Goal: Information Seeking & Learning: Understand process/instructions

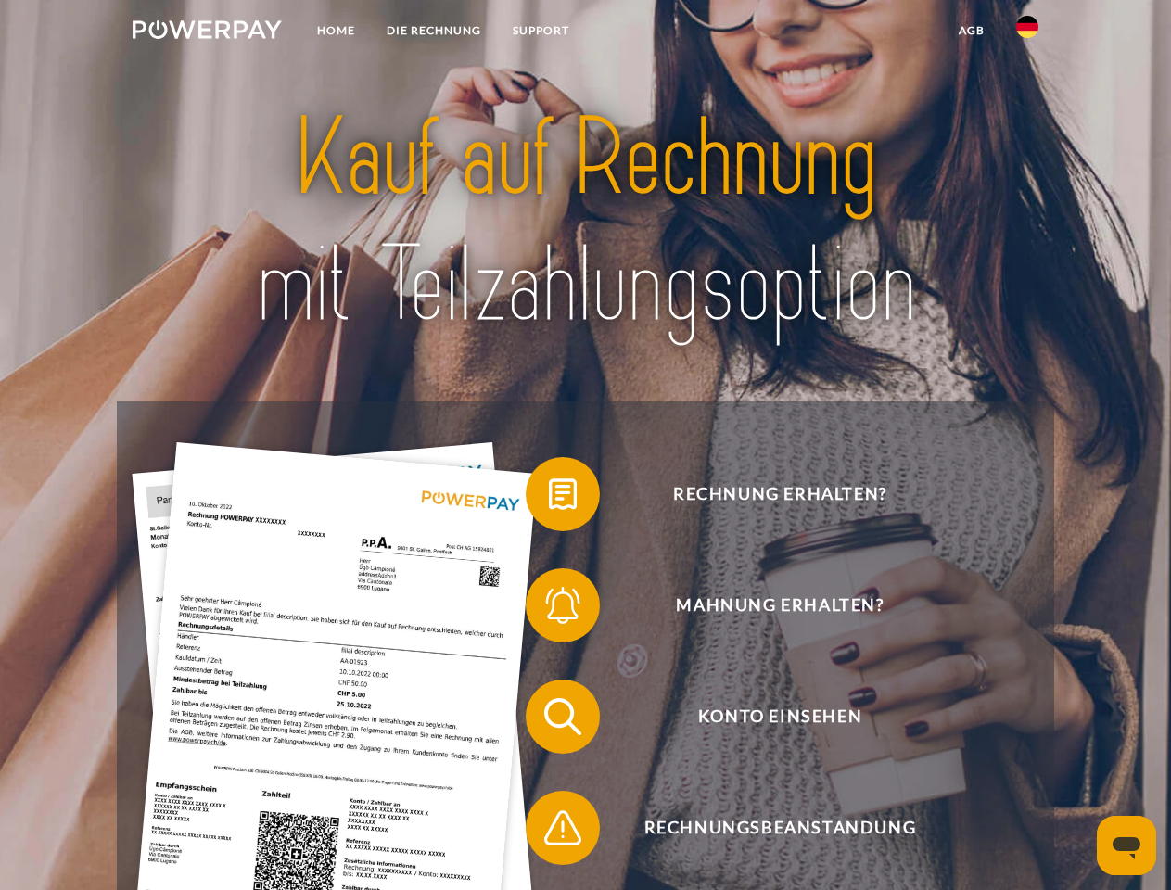
click at [207, 32] on img at bounding box center [207, 29] width 149 height 19
click at [1028, 32] on img at bounding box center [1028, 27] width 22 height 22
click at [971, 31] on link "agb" at bounding box center [972, 30] width 58 height 33
click at [549, 498] on span at bounding box center [535, 494] width 93 height 93
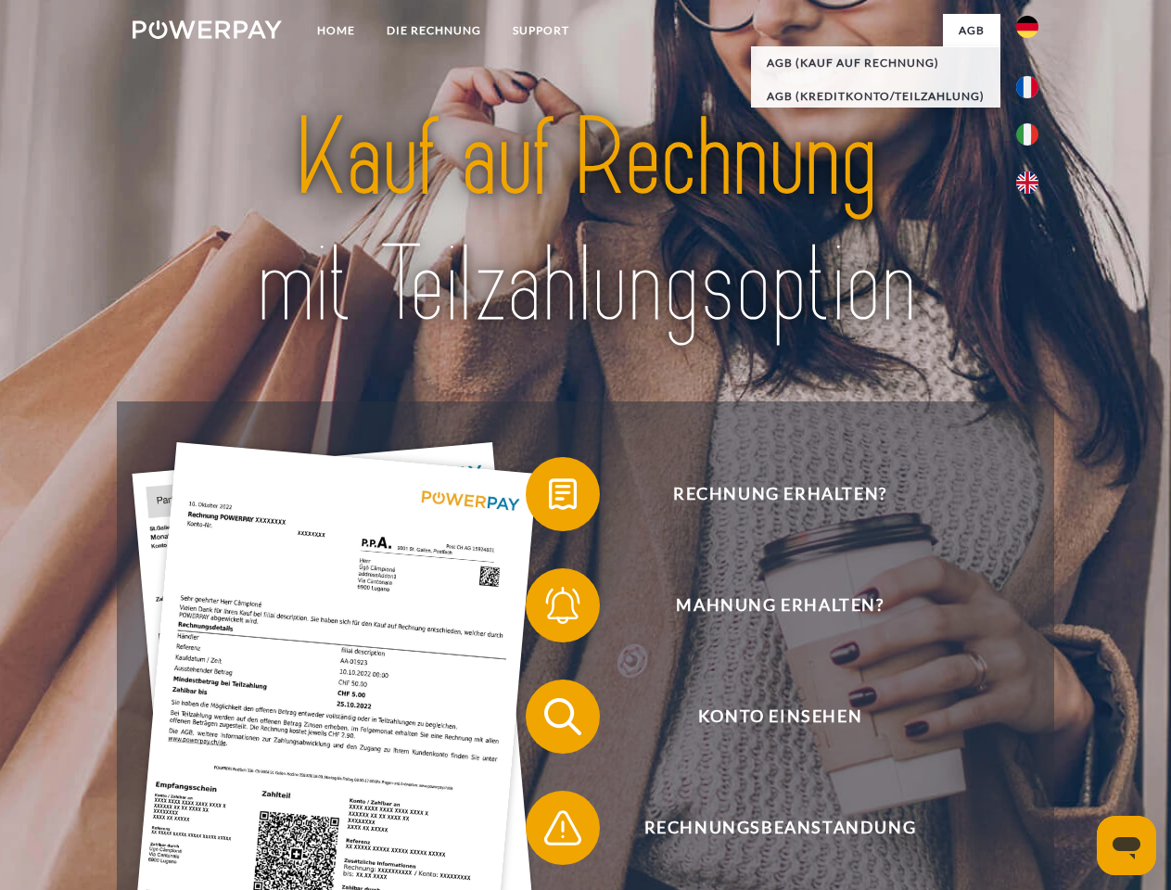
click at [549, 609] on span at bounding box center [535, 605] width 93 height 93
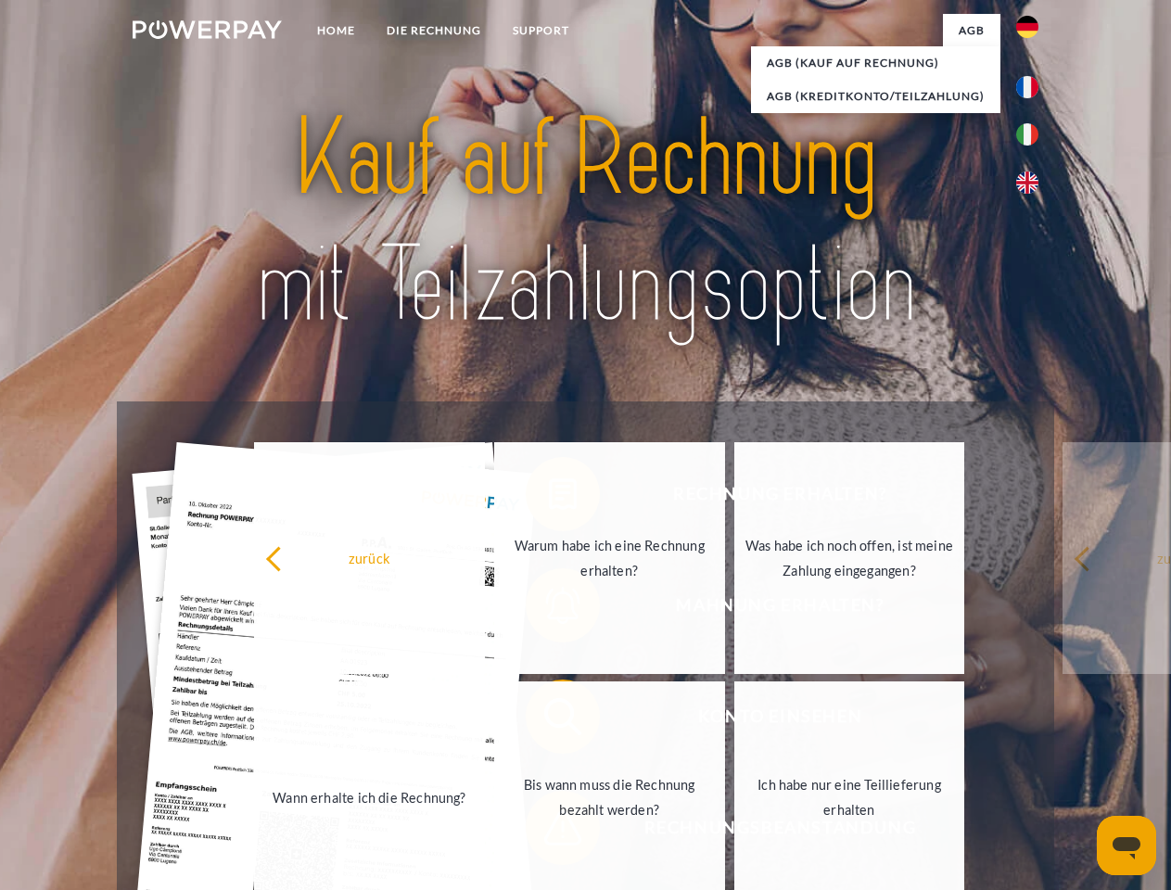
click at [549, 721] on link "Bis wann muss die Rechnung bezahlt werden?" at bounding box center [609, 798] width 231 height 232
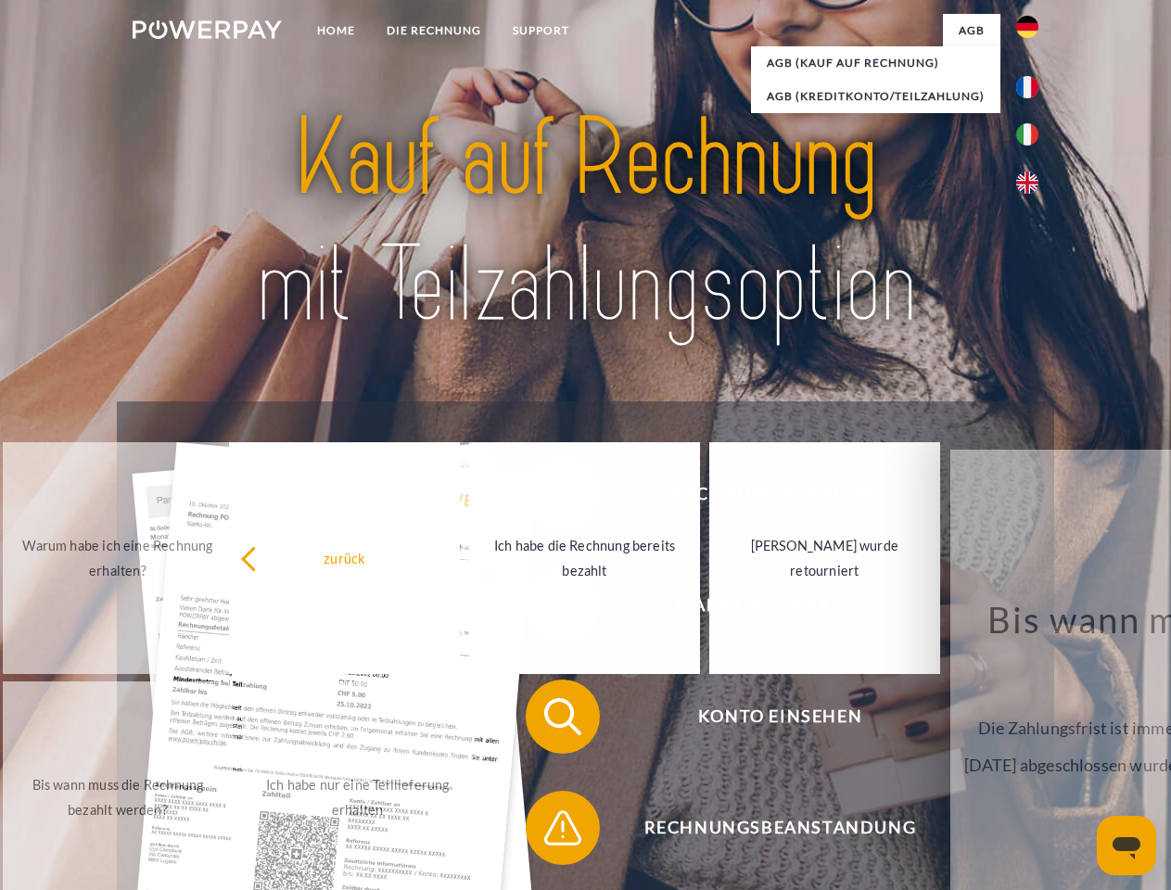
click at [549, 832] on span at bounding box center [535, 828] width 93 height 93
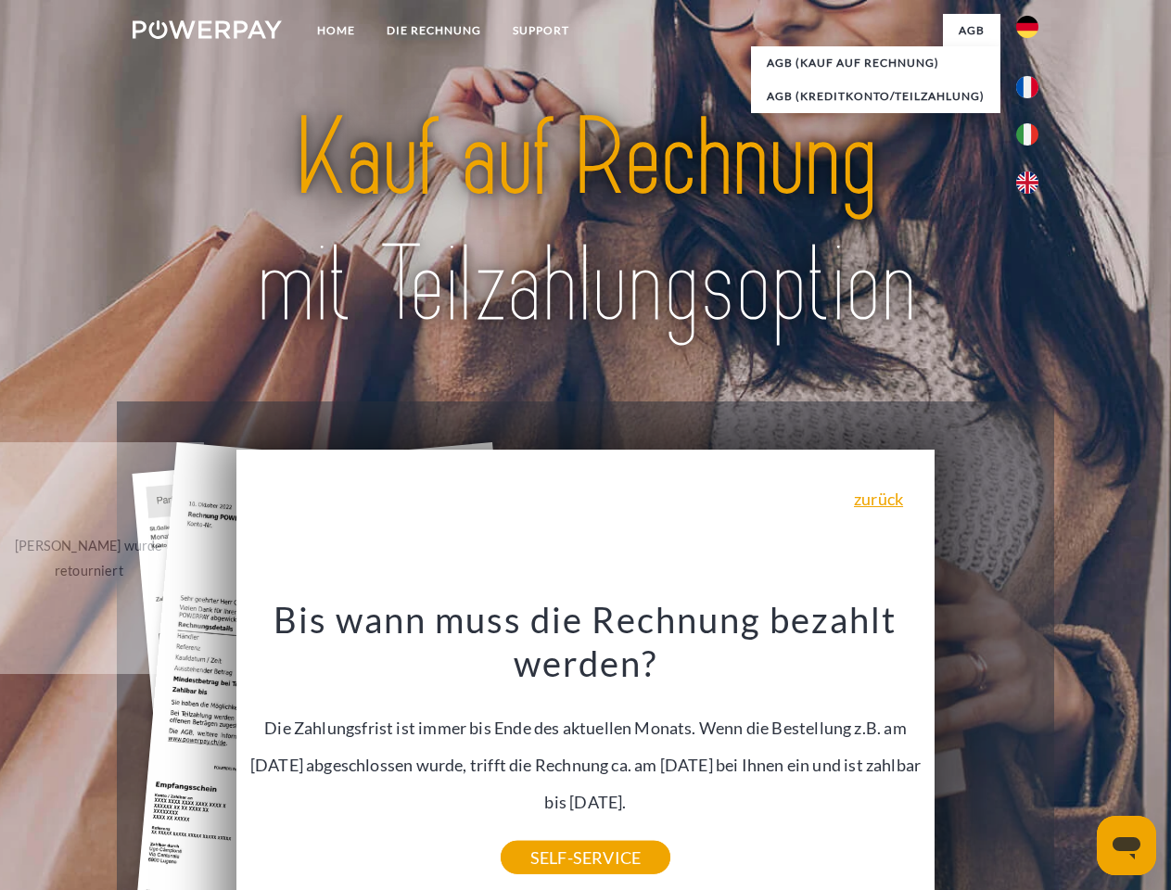
click at [1127, 846] on icon "Messaging-Fenster öffnen" at bounding box center [1127, 849] width 28 height 22
